Goal: Transaction & Acquisition: Obtain resource

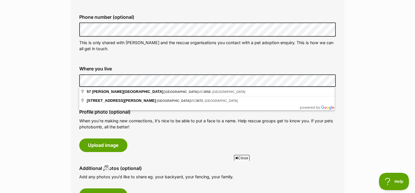
scroll to position [195, 0]
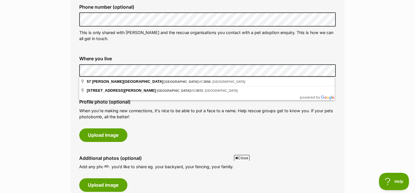
drag, startPoint x: 152, startPoint y: 133, endPoint x: 148, endPoint y: 82, distance: 50.9
click at [152, 133] on div "Profile photo (optional) When you’re making new connections, it’s nice to be ab…" at bounding box center [208, 121] width 266 height 52
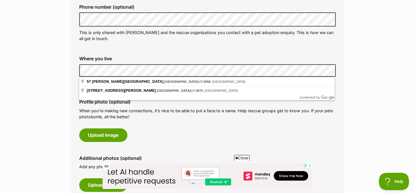
scroll to position [0, 0]
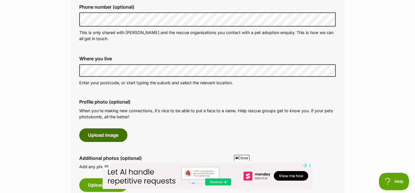
click at [115, 139] on button "Upload image" at bounding box center [103, 134] width 48 height 13
click at [117, 137] on button "Upload image" at bounding box center [103, 134] width 48 height 13
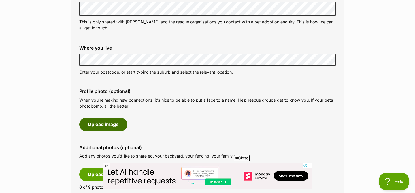
scroll to position [217, 0]
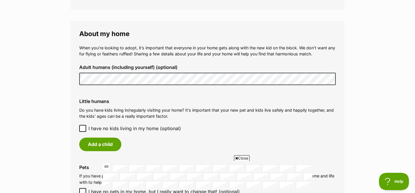
scroll to position [491, 0]
click at [109, 128] on span "I have no kids living in my home (optional)" at bounding box center [135, 128] width 93 height 7
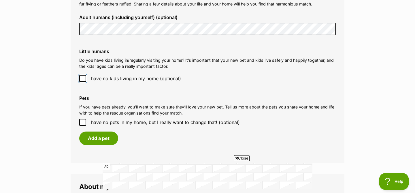
scroll to position [545, 0]
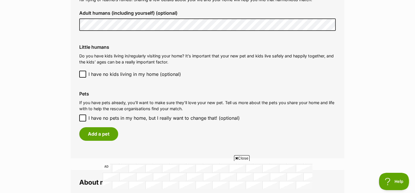
click at [82, 119] on icon at bounding box center [82, 118] width 3 height 3
click at [82, 119] on input "I have no pets in my home, but I really want to change that! (optional)" at bounding box center [82, 117] width 7 height 7
checkbox input "true"
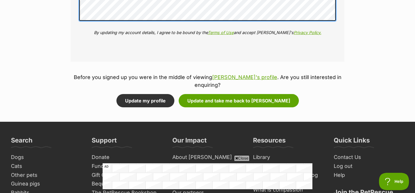
scroll to position [821, 0]
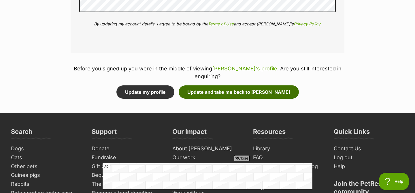
click at [275, 96] on button "Update and take me back to Bertie Kumara" at bounding box center [239, 91] width 120 height 13
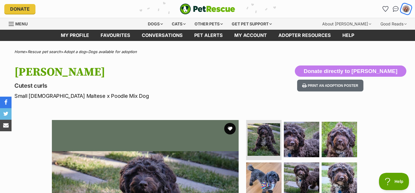
click at [408, 8] on img "My account" at bounding box center [406, 8] width 7 height 7
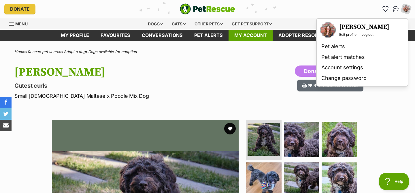
click at [239, 35] on link "My account" at bounding box center [251, 35] width 44 height 11
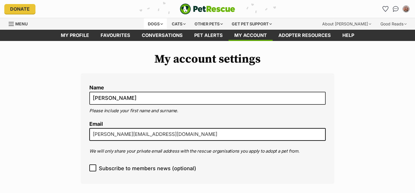
click at [165, 29] on div "Dogs" at bounding box center [155, 24] width 23 height 12
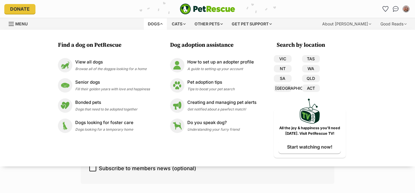
click at [164, 34] on div "Find a dog on PetRescue View all dogs Browse all of the doggos looking for a ho…" at bounding box center [207, 98] width 415 height 137
click at [163, 22] on div "Dogs" at bounding box center [155, 24] width 23 height 12
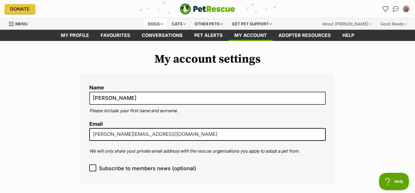
click at [157, 24] on div "Dogs" at bounding box center [155, 24] width 23 height 12
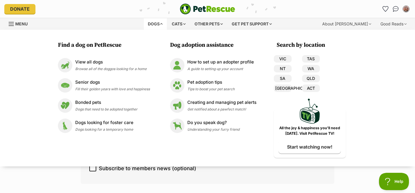
click at [112, 24] on div "Dogs Find a dog on PetRescue View all dogs Browse all of the doggos looking for…" at bounding box center [209, 24] width 201 height 12
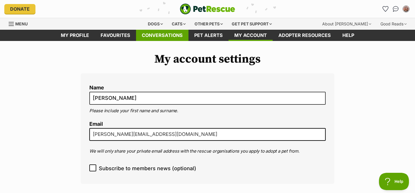
click at [166, 37] on link "Conversations" at bounding box center [162, 35] width 52 height 11
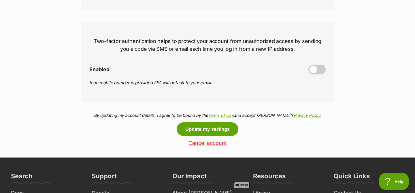
scroll to position [268, 0]
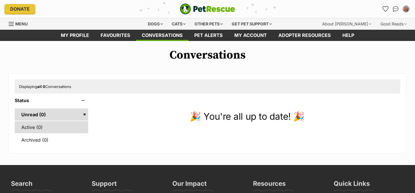
click at [51, 128] on link "Active (0)" at bounding box center [52, 127] width 74 height 12
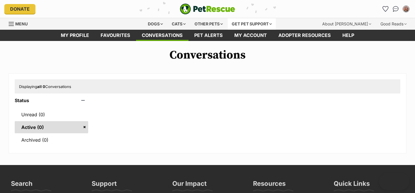
click at [267, 24] on div "Get pet support" at bounding box center [252, 24] width 48 height 12
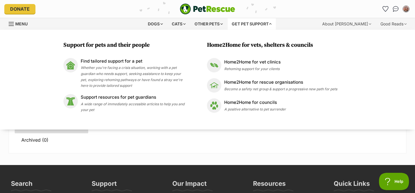
click at [73, 36] on div "Support for pets and their people Find tailored support for a pet Whether you'r…" at bounding box center [207, 80] width 415 height 100
click at [74, 32] on div "Support for pets and their people Find tailored support for a pet Whether you'r…" at bounding box center [207, 80] width 415 height 100
click at [75, 29] on div "Menu" at bounding box center [59, 24] width 101 height 12
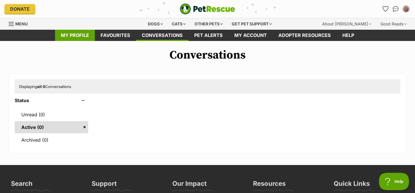
click at [72, 35] on link "My profile" at bounding box center [75, 35] width 40 height 11
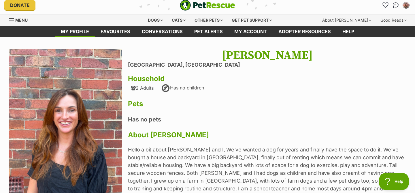
scroll to position [2, 0]
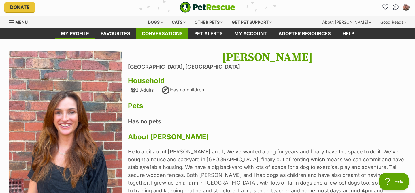
click at [155, 37] on link "Conversations" at bounding box center [162, 33] width 52 height 11
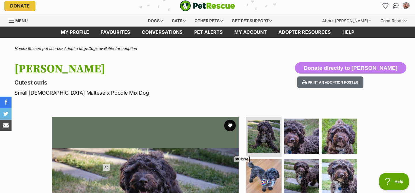
scroll to position [39, 0]
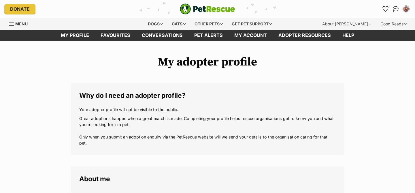
click at [22, 25] on span "Menu" at bounding box center [21, 23] width 12 height 5
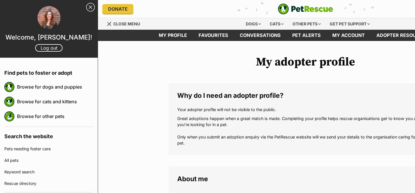
click at [109, 33] on header "My profile Favourites Conversations Pet alerts My account Adopter resources Help" at bounding box center [305, 35] width 415 height 11
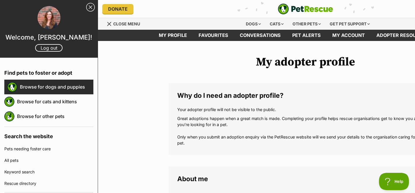
click at [69, 84] on link "Browse for dogs and puppies" at bounding box center [57, 87] width 74 height 12
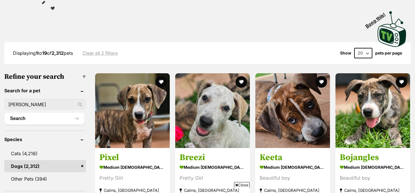
type input "bertie"
click at [4, 113] on button "Search" at bounding box center [44, 119] width 80 height 12
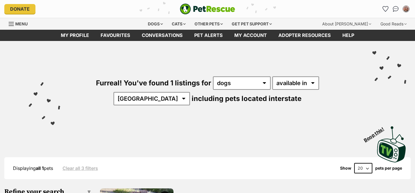
click at [31, 117] on div "Furreal! You've found 1 listings for any type of pet cats dogs available in loc…" at bounding box center [208, 81] width 398 height 80
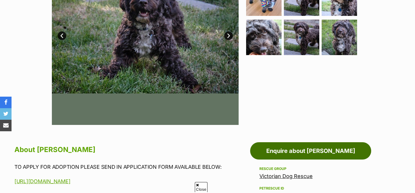
click at [288, 151] on link "Enquire about Bertie Kumara" at bounding box center [310, 150] width 121 height 17
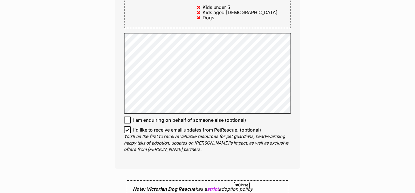
scroll to position [390, 0]
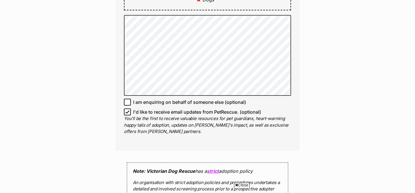
click at [128, 112] on icon at bounding box center [127, 112] width 4 height 4
click at [128, 112] on input "I'd like to receive email updates from PetRescue. (optional)" at bounding box center [127, 111] width 7 height 7
click at [129, 112] on icon at bounding box center [127, 112] width 3 height 3
click at [129, 112] on input "I'd like to receive email updates from PetRescue. (optional)" at bounding box center [127, 111] width 7 height 7
checkbox input "true"
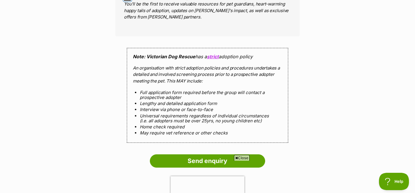
scroll to position [0, 0]
click at [179, 162] on div "Close AD" at bounding box center [208, 176] width 210 height 33
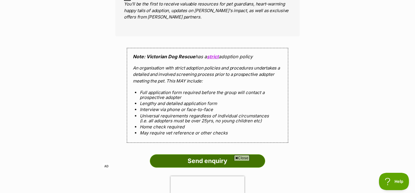
scroll to position [538, 0]
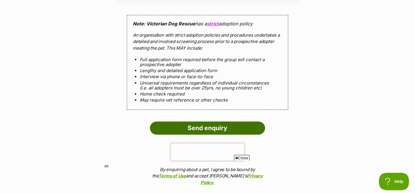
click at [198, 127] on input "Send enquiry" at bounding box center [207, 127] width 115 height 13
click at [196, 130] on input "Send enquiry" at bounding box center [207, 127] width 115 height 13
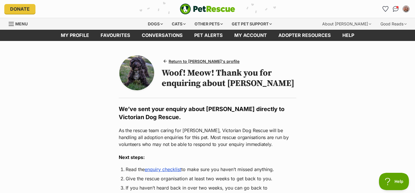
click at [19, 24] on span "Menu" at bounding box center [21, 23] width 12 height 5
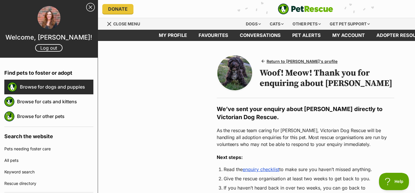
click at [60, 87] on link "Browse for dogs and puppies" at bounding box center [57, 87] width 74 height 12
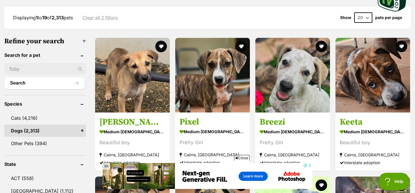
scroll to position [152, 0]
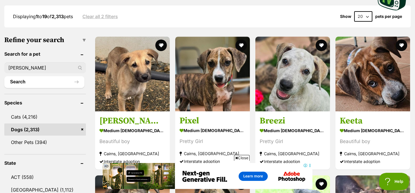
type input "[PERSON_NAME]"
click at [4, 76] on button "Search" at bounding box center [44, 82] width 80 height 12
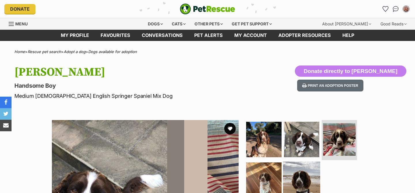
scroll to position [81, 0]
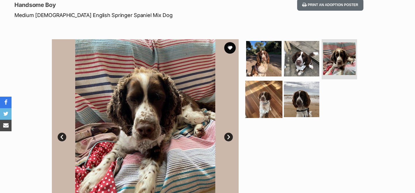
click at [308, 106] on img at bounding box center [301, 99] width 35 height 35
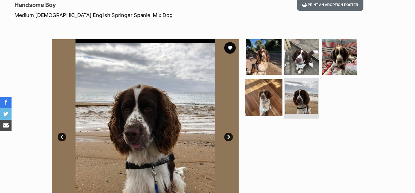
scroll to position [0, 0]
click at [266, 104] on img at bounding box center [263, 97] width 37 height 37
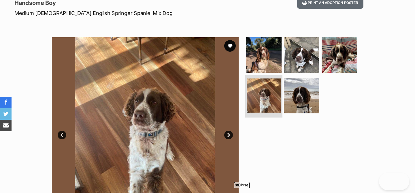
scroll to position [193, 0]
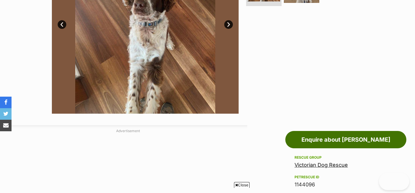
click at [322, 131] on link "Enquire about [PERSON_NAME]" at bounding box center [346, 139] width 121 height 17
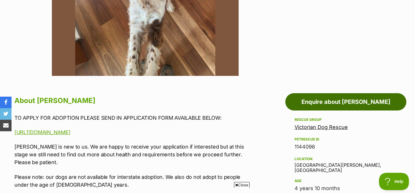
scroll to position [0, 0]
click at [321, 102] on link "Enquire about [PERSON_NAME]" at bounding box center [346, 101] width 121 height 17
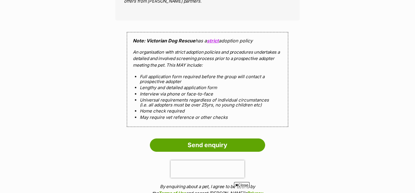
scroll to position [518, 0]
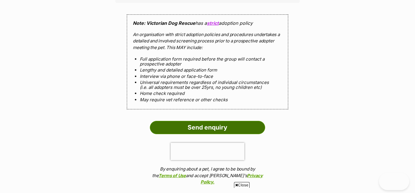
click at [202, 133] on input "Send enquiry" at bounding box center [207, 127] width 115 height 13
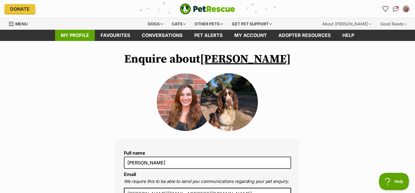
click at [71, 35] on link "My profile" at bounding box center [75, 35] width 40 height 11
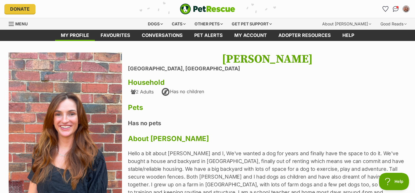
click at [21, 27] on link "Menu" at bounding box center [20, 23] width 23 height 10
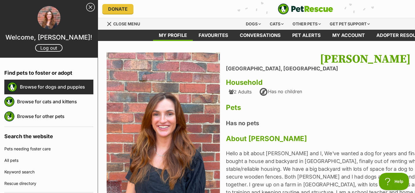
click at [45, 90] on link "Browse for dogs and puppies" at bounding box center [57, 87] width 74 height 12
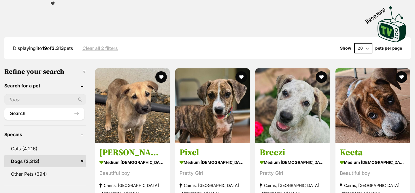
click at [46, 96] on input "text" at bounding box center [45, 99] width 82 height 11
click at [45, 100] on input "text" at bounding box center [45, 99] width 82 height 11
type input "[PERSON_NAME]"
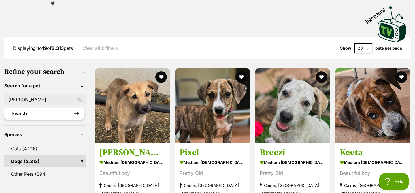
drag, startPoint x: 31, startPoint y: 117, endPoint x: 23, endPoint y: 110, distance: 10.9
click at [20, 115] on button "Search" at bounding box center [44, 114] width 80 height 12
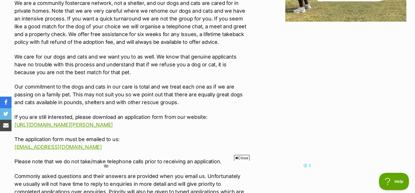
scroll to position [816, 0]
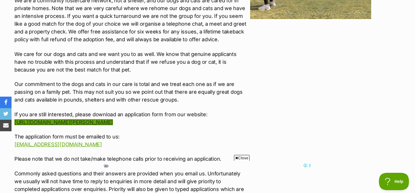
click at [95, 121] on link "http://www.victoriandogrescue.org.au/about-vicdrg/adoption-and-foster-applicati…" at bounding box center [63, 122] width 99 height 6
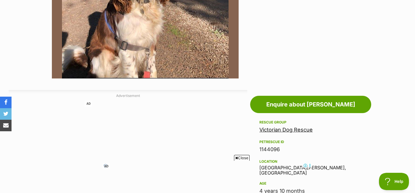
scroll to position [244, 0]
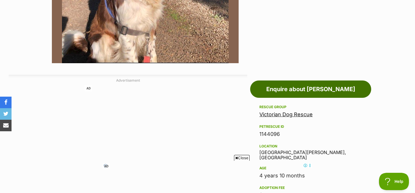
click at [282, 95] on link "Enquire about Ralph Valenti" at bounding box center [310, 88] width 121 height 17
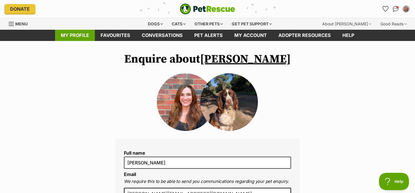
click at [84, 36] on link "My profile" at bounding box center [75, 35] width 40 height 11
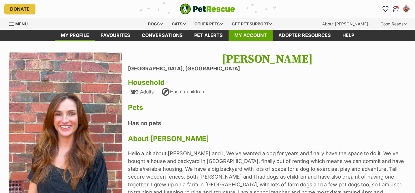
click at [243, 36] on link "My account" at bounding box center [251, 35] width 44 height 11
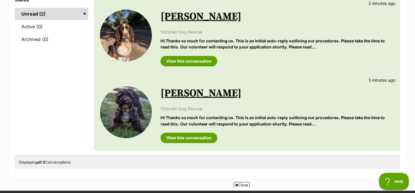
scroll to position [100, 0]
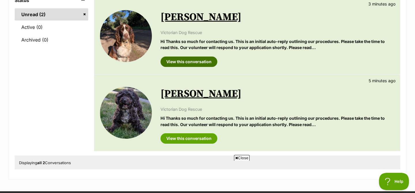
click at [185, 64] on link "View this conversation" at bounding box center [189, 62] width 57 height 10
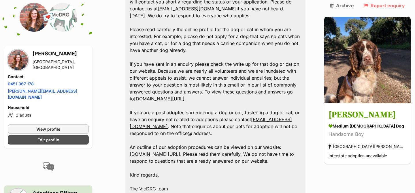
scroll to position [769, 0]
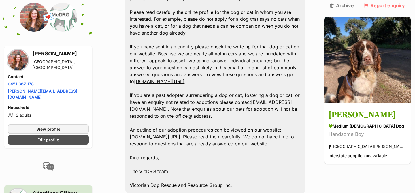
click at [180, 134] on link "[DOMAIN_NAME][URL]" at bounding box center [155, 137] width 50 height 6
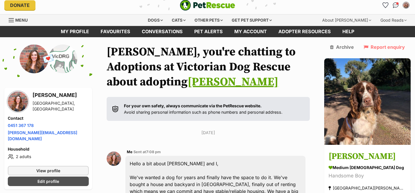
scroll to position [4, 0]
